Goal: Transaction & Acquisition: Purchase product/service

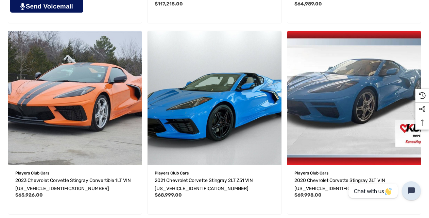
scroll to position [368, 0]
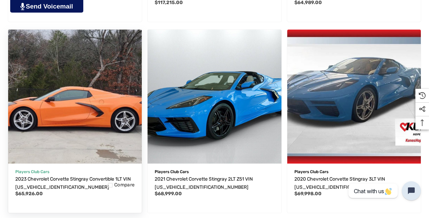
click at [70, 93] on img "2023 Chevrolet Corvette Stingray Convertible 1LT VIN 1G1YA3D4XP5140450,$65,926.…" at bounding box center [74, 96] width 147 height 147
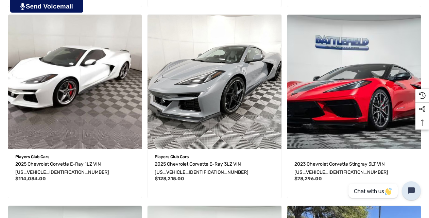
scroll to position [768, 0]
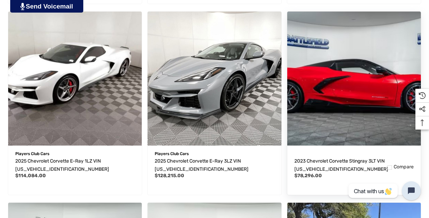
click at [391, 120] on img "2023 Chevrolet Corvette Stingray 3LT VIN 1G1YC3D48P5141011,$78,296.00\a" at bounding box center [354, 78] width 147 height 147
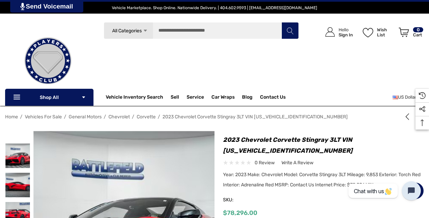
click at [428, 7] on div "Vehicle Marketplace. Shop Online. Nationwide Delivery. | 404.602.9593 | [EMAIL_…" at bounding box center [214, 8] width 429 height 12
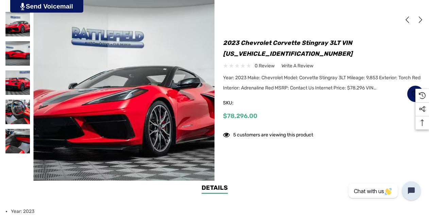
scroll to position [138, 0]
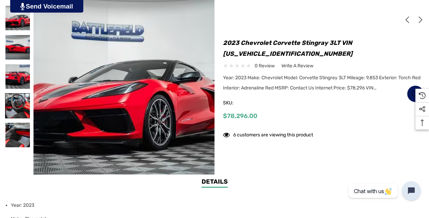
click at [15, 98] on img at bounding box center [17, 106] width 24 height 24
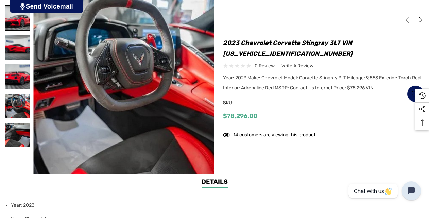
click at [9, 21] on img at bounding box center [17, 18] width 24 height 24
